Goal: Transaction & Acquisition: Purchase product/service

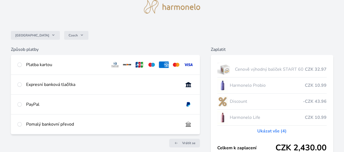
scroll to position [22, 0]
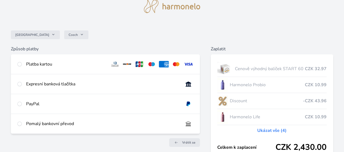
click at [344, 24] on html "Česko Czech Způsob platby Platba kartou Číslo karty <p>Your browser does not su…" at bounding box center [172, 87] width 344 height 218
click at [22, 61] on div at bounding box center [19, 64] width 4 height 7
radio input "true"
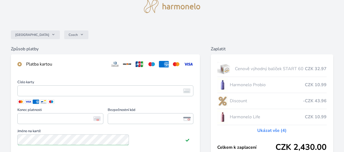
click at [22, 61] on div at bounding box center [19, 64] width 4 height 7
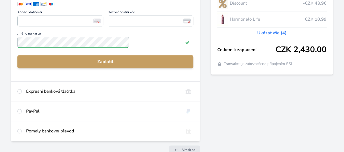
scroll to position [121, 0]
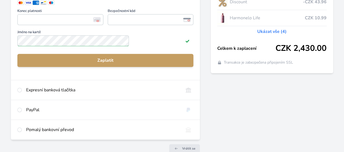
click at [36, 54] on div "Česko Czech Způsob platby Platba kartou Číslo karty <p>Your browser does not su…" at bounding box center [172, 23] width 344 height 289
click at [12, 24] on div "Česko Czech Způsob platby Platba kartou Číslo karty <p>Your browser does not su…" at bounding box center [172, 23] width 344 height 289
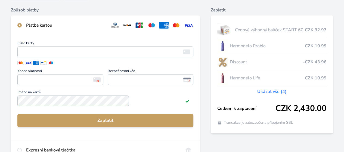
scroll to position [61, 0]
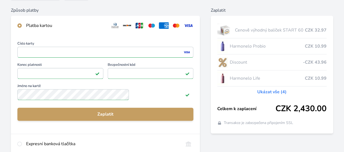
click at [53, 113] on div "Česko Czech Způsob platby Platba kartou Číslo karty <p>Your browser does not su…" at bounding box center [172, 80] width 344 height 283
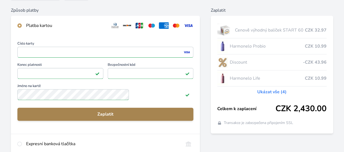
click at [104, 117] on span "Zaplatit" at bounding box center [105, 114] width 167 height 7
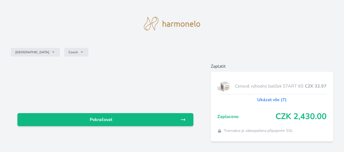
scroll to position [35, 0]
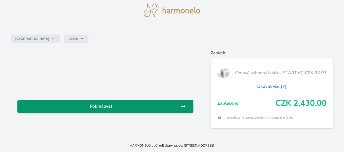
click at [102, 100] on link "Pokračovat" at bounding box center [105, 106] width 176 height 13
